Goal: Information Seeking & Learning: Learn about a topic

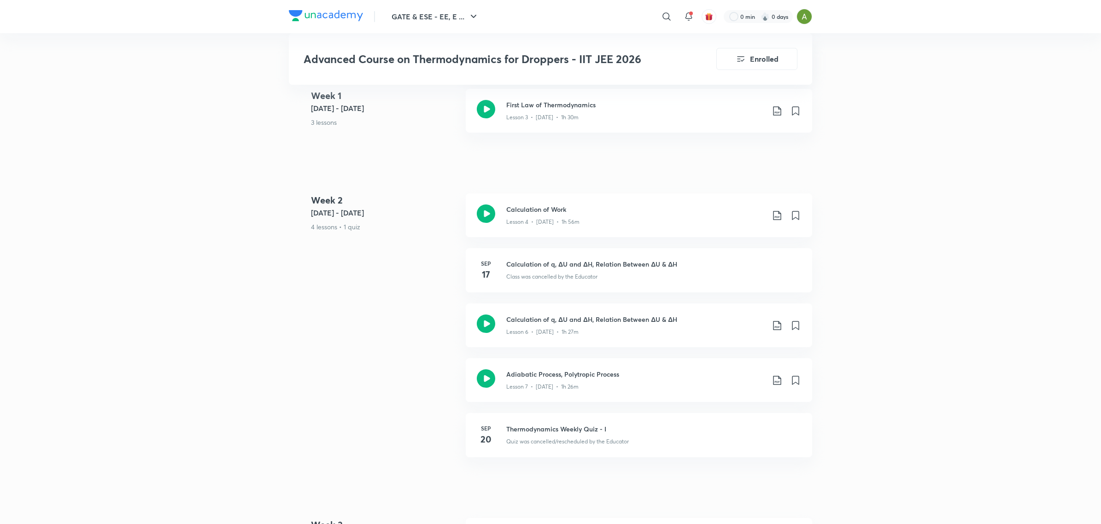
scroll to position [501, 0]
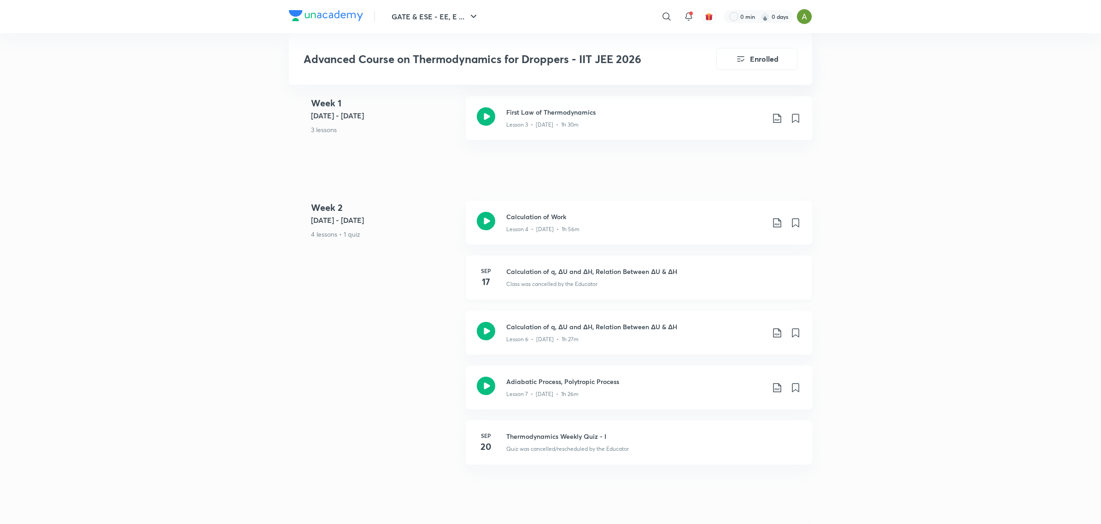
click at [591, 280] on p "Class was cancelled by the Educator" at bounding box center [551, 284] width 91 height 8
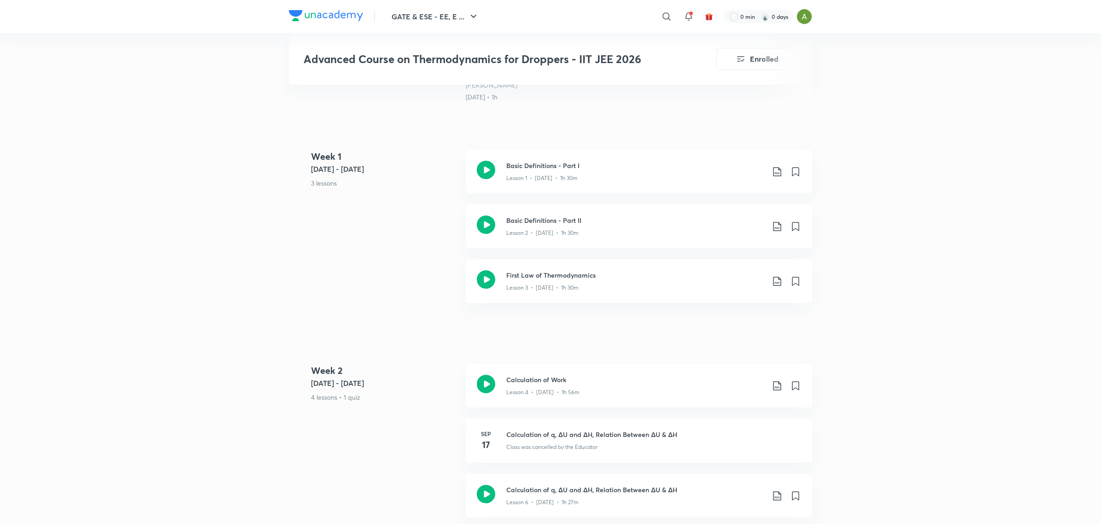
scroll to position [330, 0]
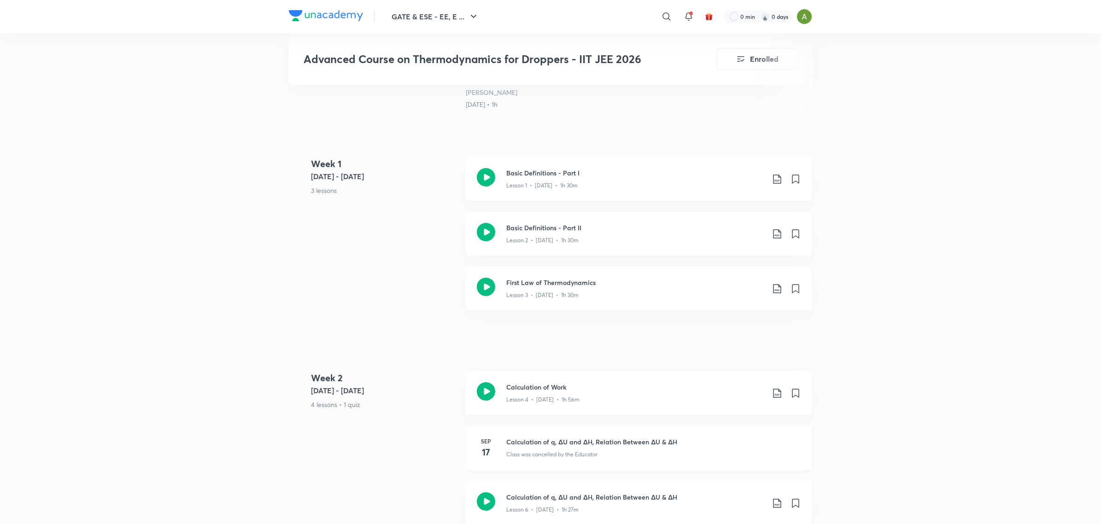
click at [564, 441] on h3 "Calculation of q, ΔU and ΔH, Relation Between ΔU & ΔH" at bounding box center [653, 442] width 295 height 10
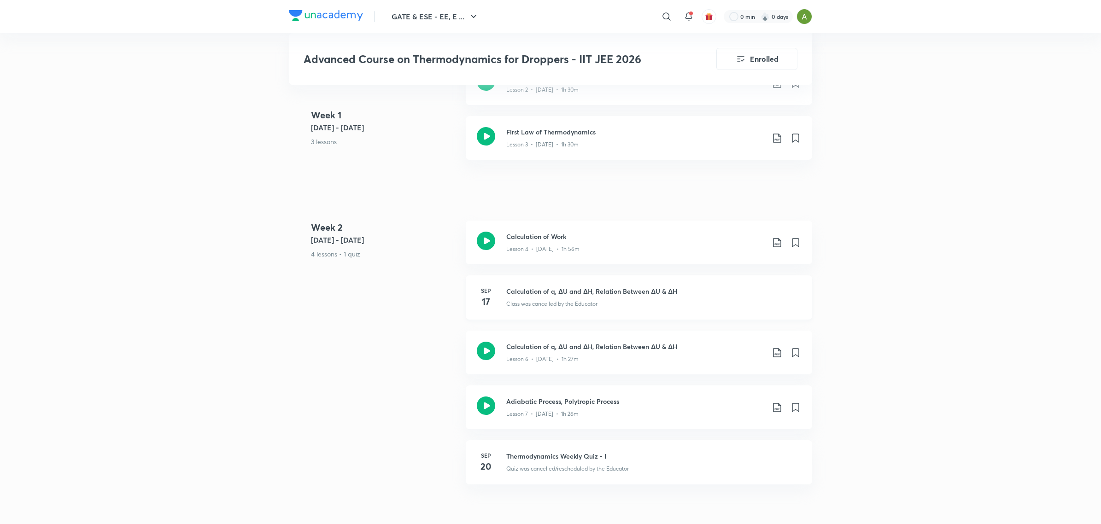
scroll to position [503, 0]
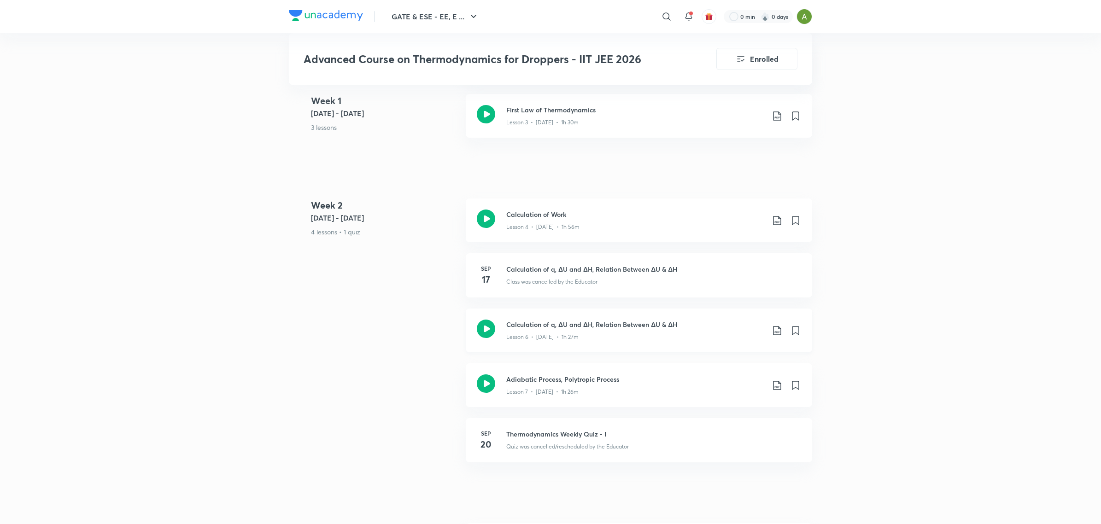
click at [490, 328] on icon at bounding box center [486, 329] width 18 height 18
click at [632, 277] on div "Class was cancelled by the Educator" at bounding box center [653, 280] width 295 height 12
click at [642, 282] on div "Class was cancelled by the Educator" at bounding box center [653, 280] width 295 height 12
click at [575, 279] on p "Class was cancelled by the Educator" at bounding box center [551, 282] width 91 height 8
